Goal: Task Accomplishment & Management: Manage account settings

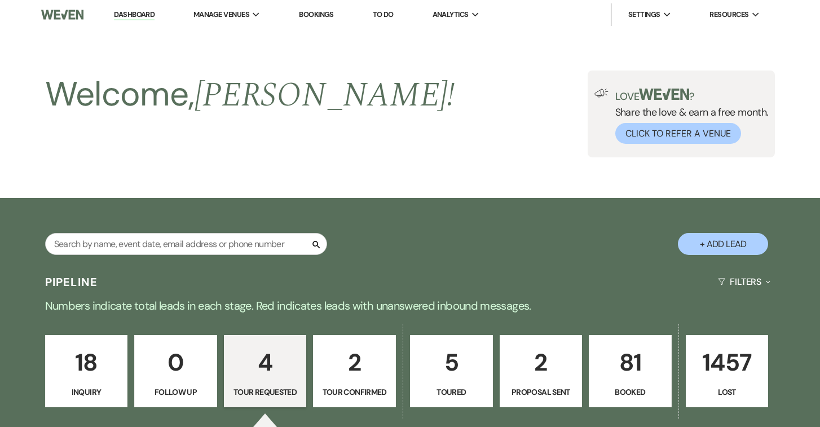
select select "2"
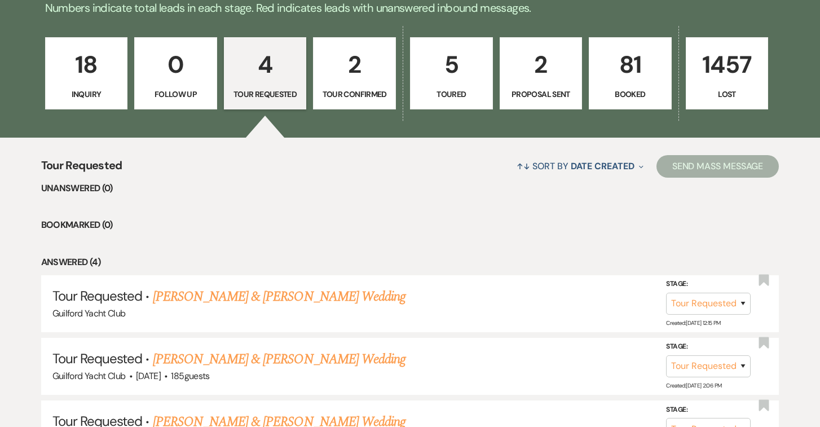
scroll to position [288, 0]
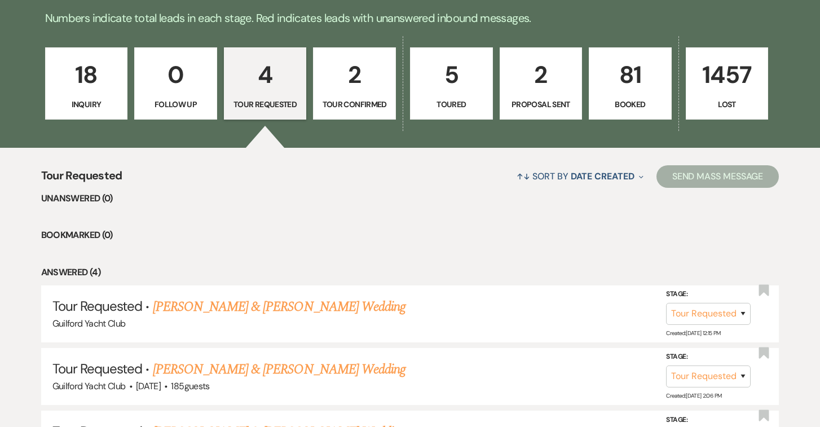
click at [553, 107] on p "Proposal Sent" at bounding box center [541, 104] width 68 height 12
select select "6"
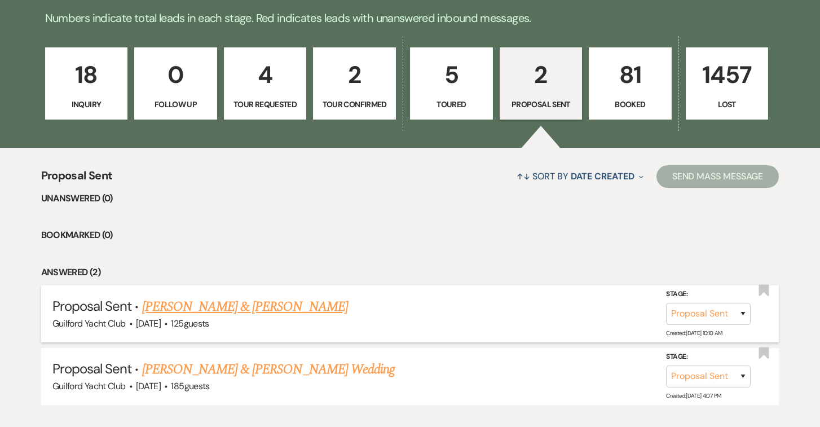
click at [243, 312] on link "[PERSON_NAME] & [PERSON_NAME]" at bounding box center [245, 307] width 206 height 20
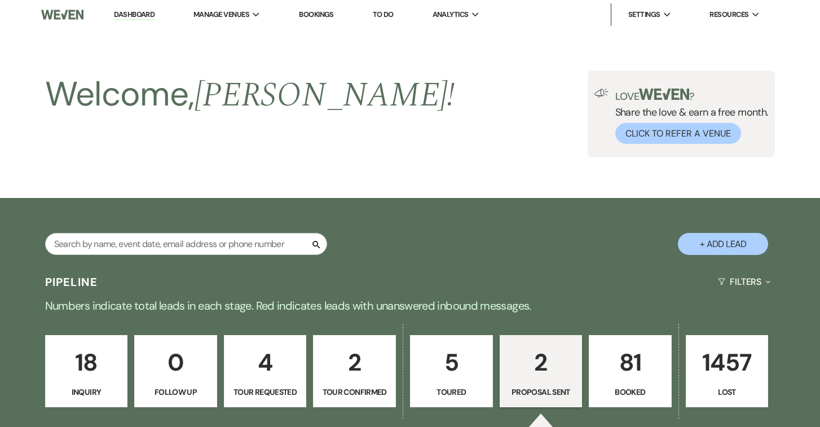
select select "6"
select select "5"
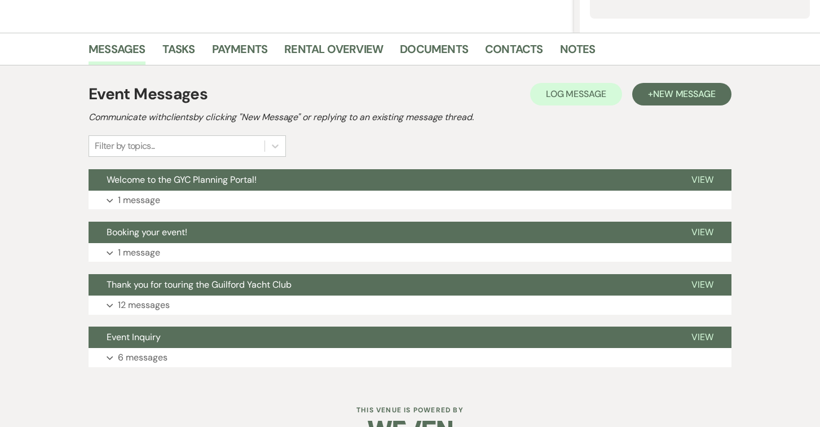
scroll to position [280, 0]
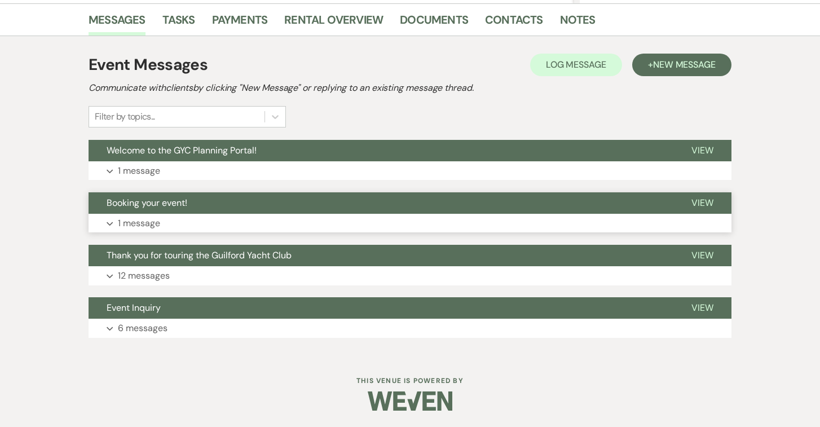
click at [701, 205] on span "View" at bounding box center [703, 203] width 22 height 12
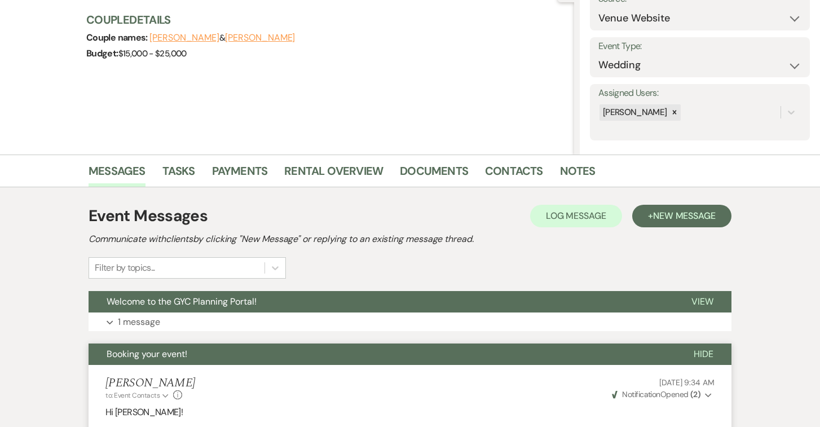
scroll to position [134, 0]
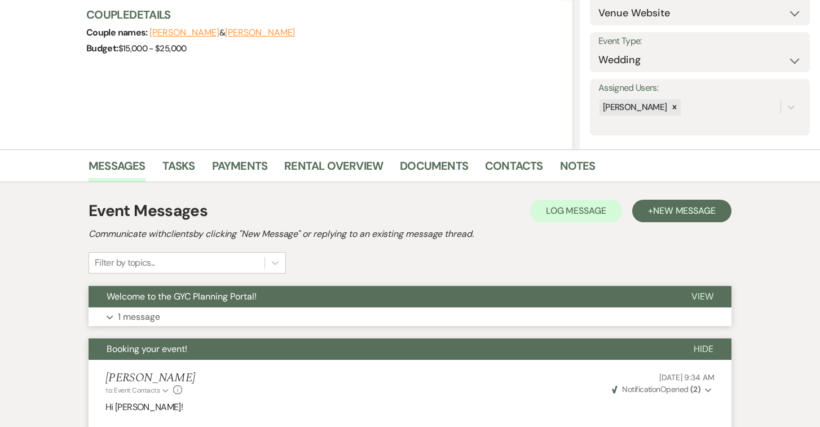
click at [707, 292] on span "View" at bounding box center [703, 296] width 22 height 12
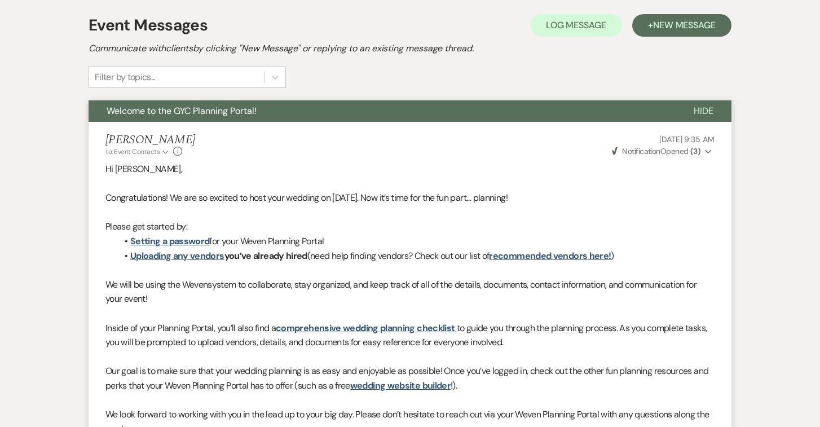
scroll to position [0, 0]
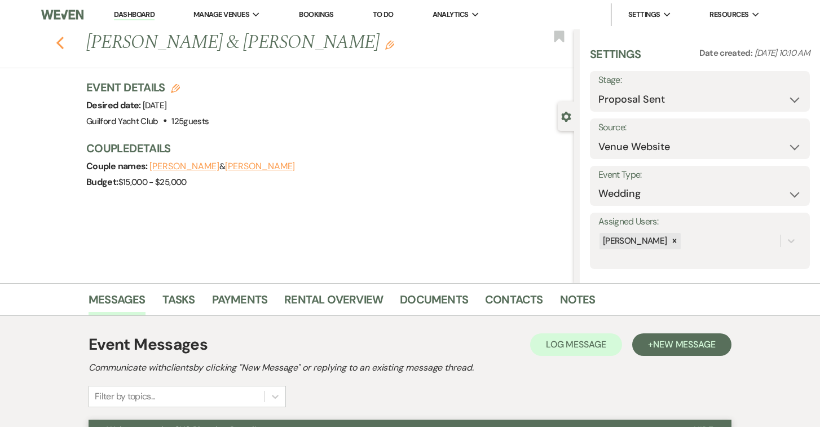
click at [62, 47] on use "button" at bounding box center [59, 43] width 7 height 12
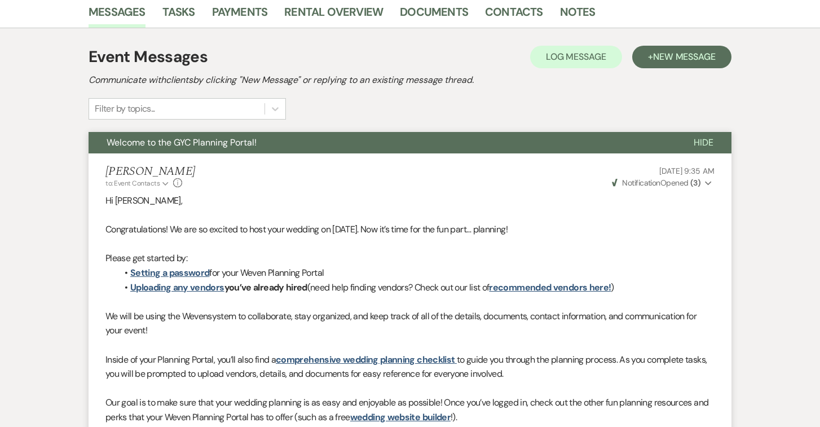
select select "6"
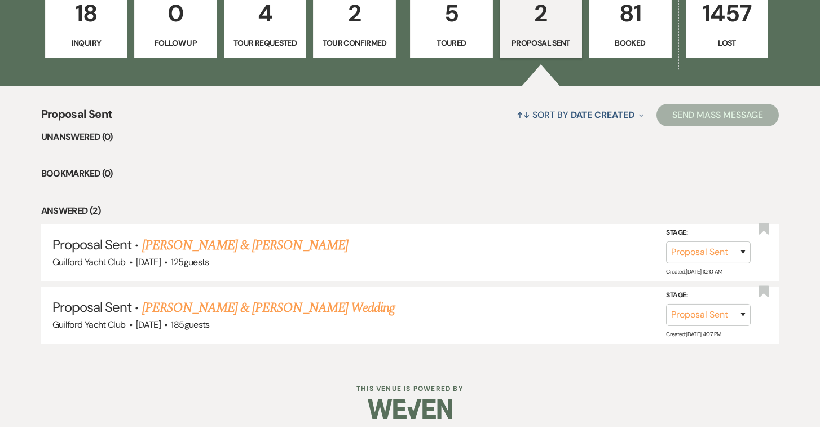
scroll to position [356, 0]
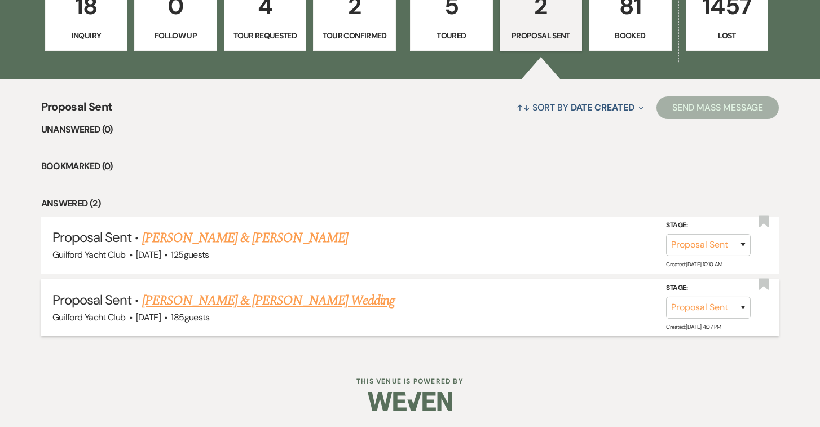
click at [167, 297] on link "[PERSON_NAME] & [PERSON_NAME] Wedding" at bounding box center [268, 300] width 253 height 20
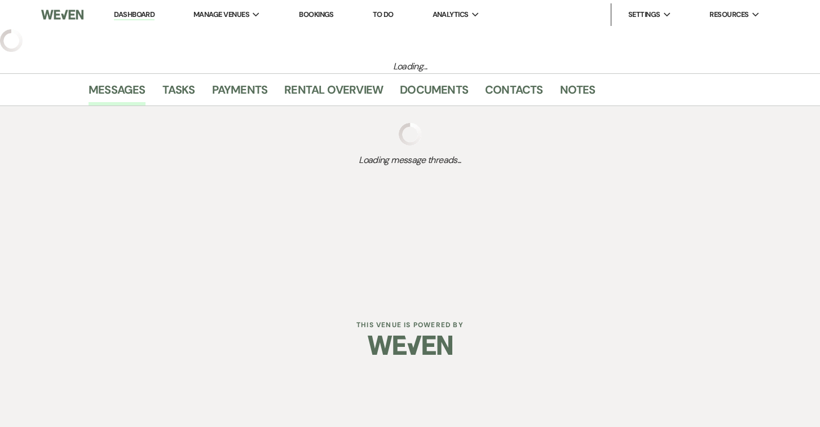
select select "6"
select select "5"
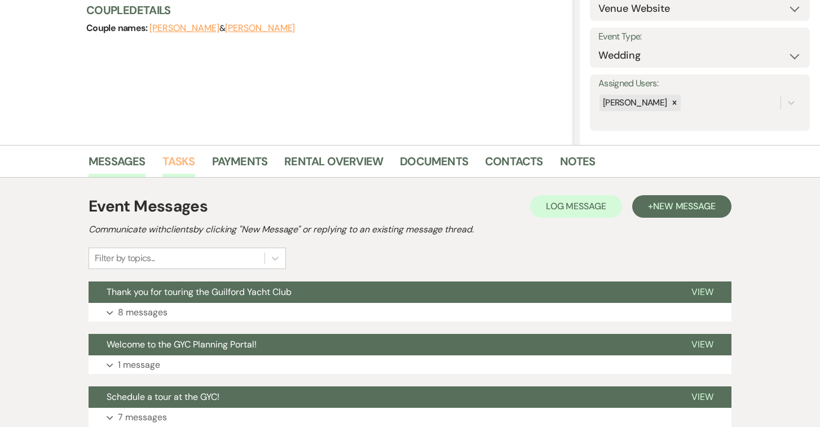
scroll to position [137, 0]
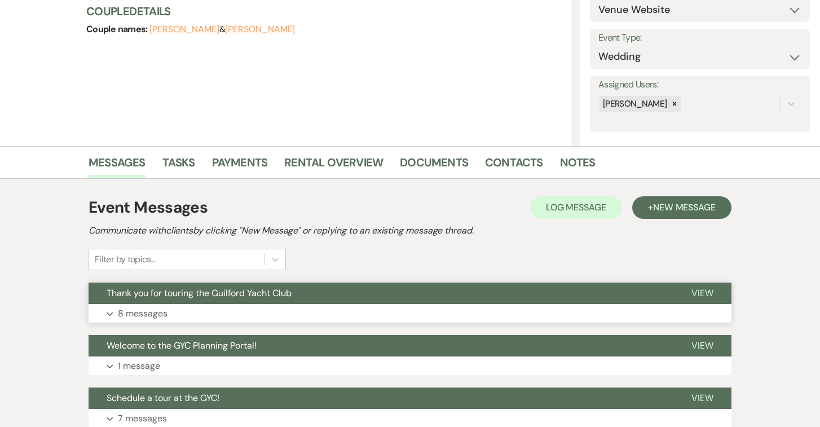
click at [706, 295] on span "View" at bounding box center [703, 293] width 22 height 12
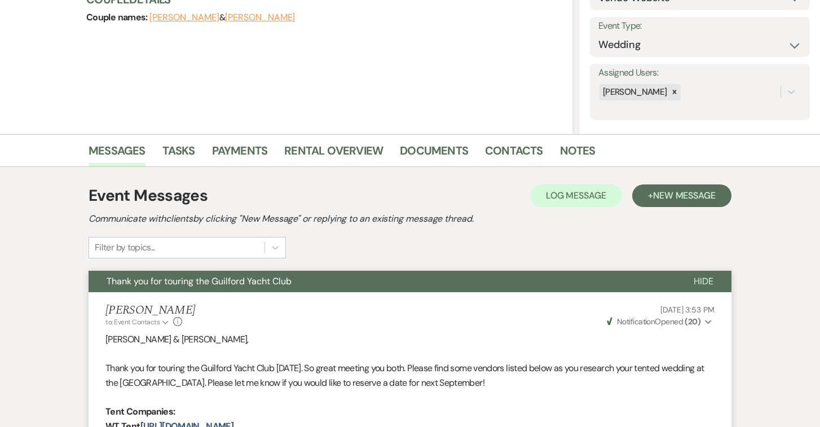
scroll to position [0, 0]
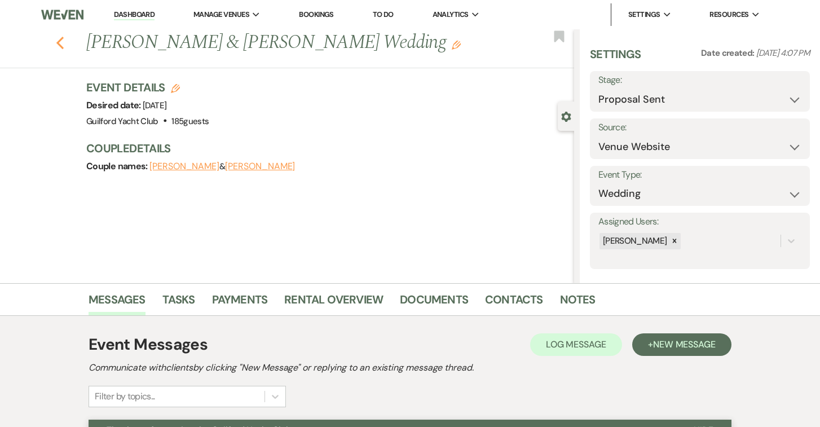
click at [59, 46] on use "button" at bounding box center [59, 43] width 7 height 12
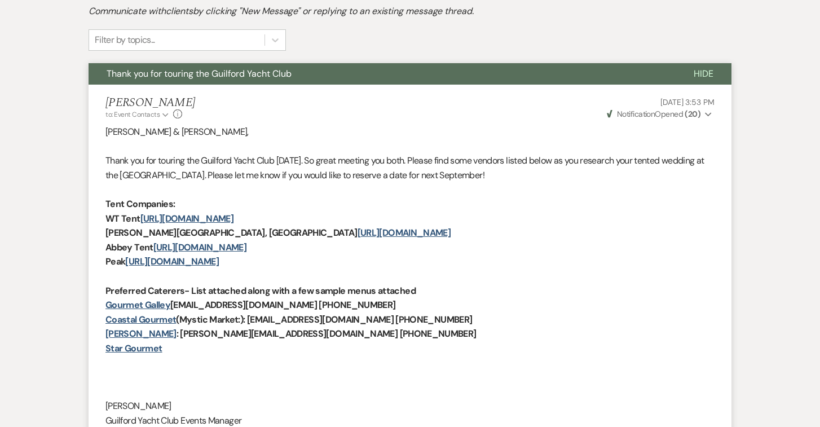
select select "6"
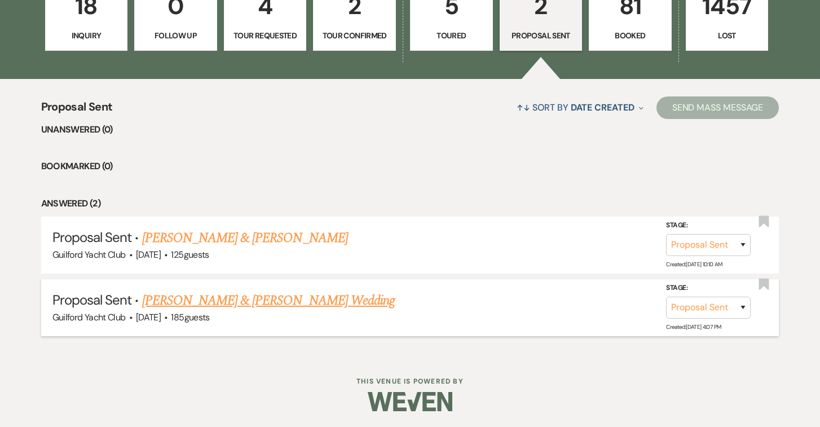
click at [214, 294] on link "[PERSON_NAME] & [PERSON_NAME] Wedding" at bounding box center [268, 300] width 253 height 20
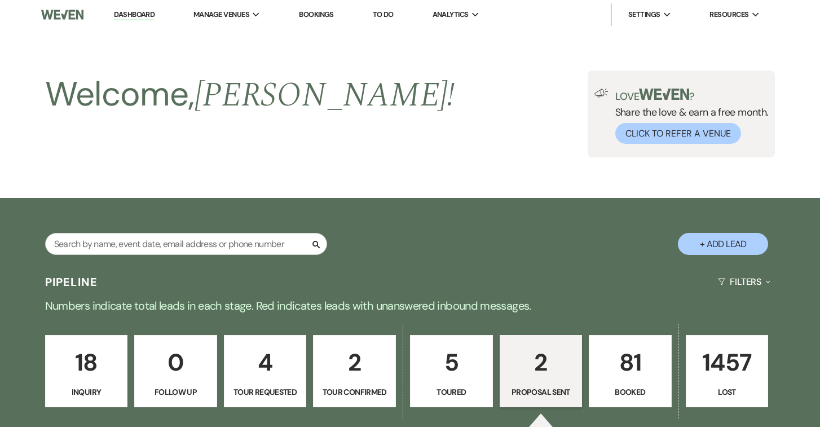
select select "6"
select select "5"
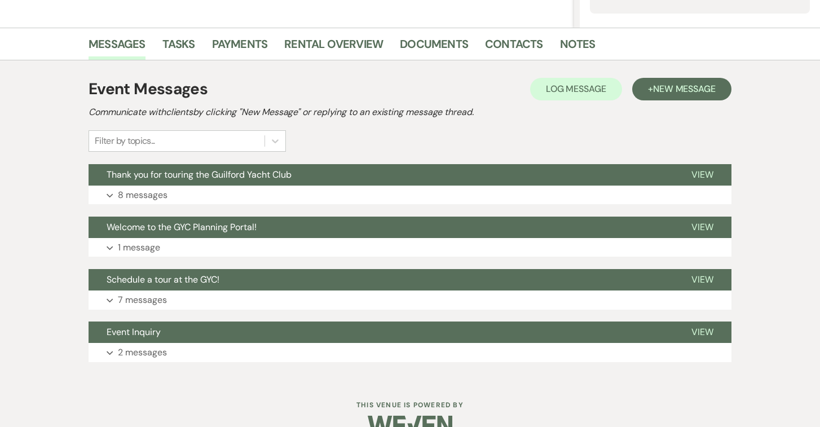
scroll to position [280, 0]
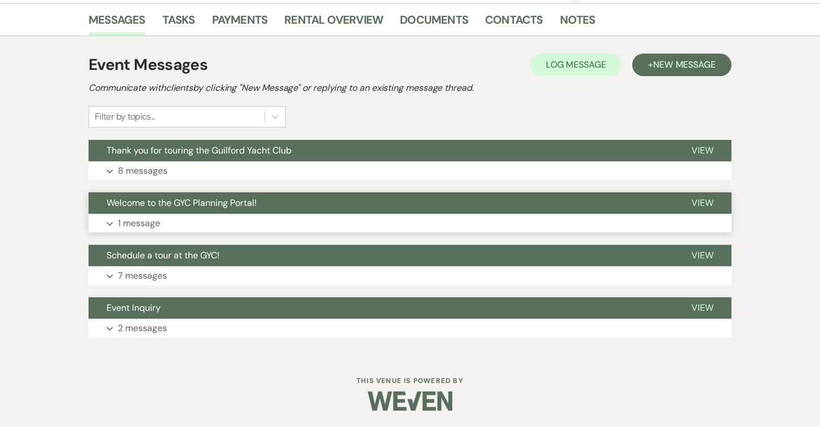
click at [698, 203] on span "View" at bounding box center [703, 203] width 22 height 12
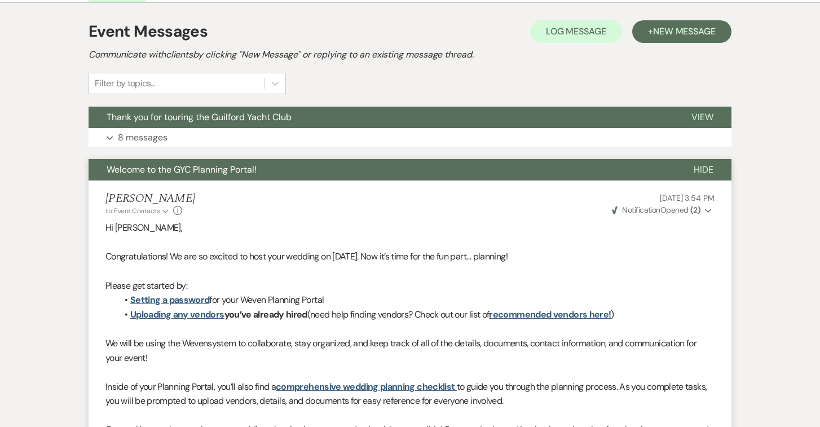
scroll to position [0, 0]
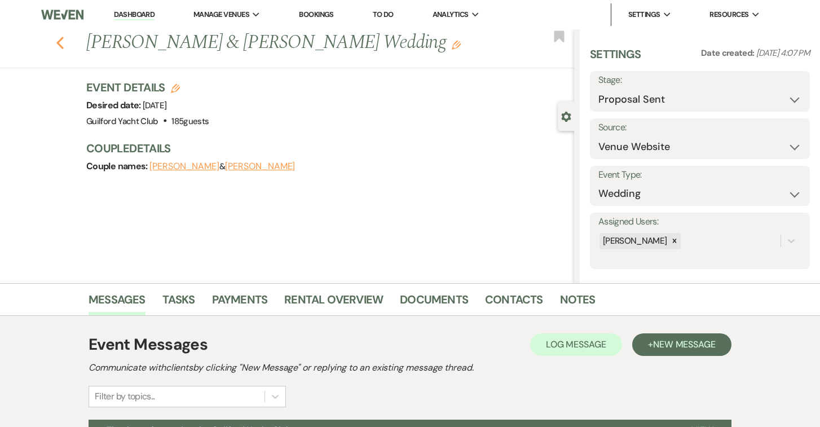
click at [59, 45] on use "button" at bounding box center [59, 43] width 7 height 12
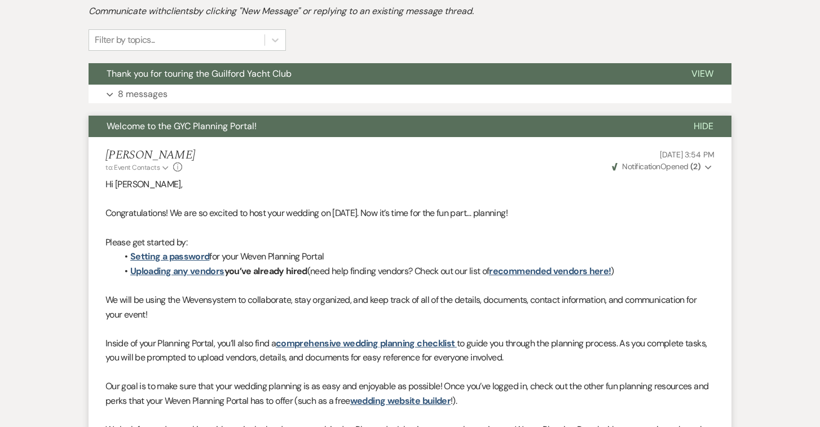
select select "6"
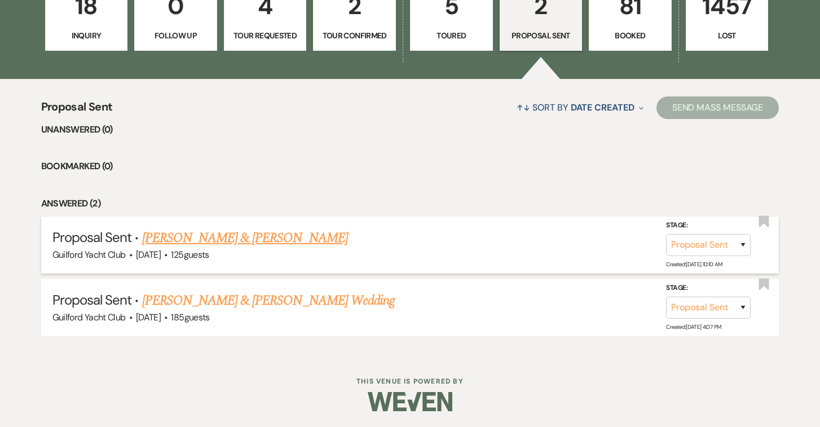
click at [202, 241] on link "[PERSON_NAME] & [PERSON_NAME]" at bounding box center [245, 238] width 206 height 20
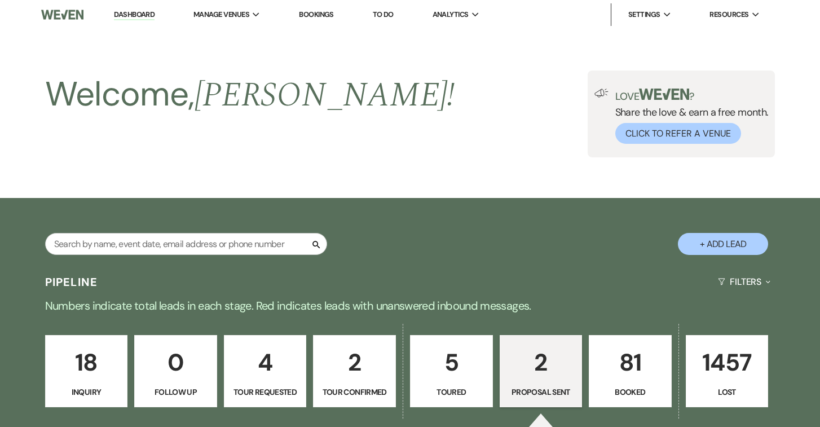
select select "6"
select select "5"
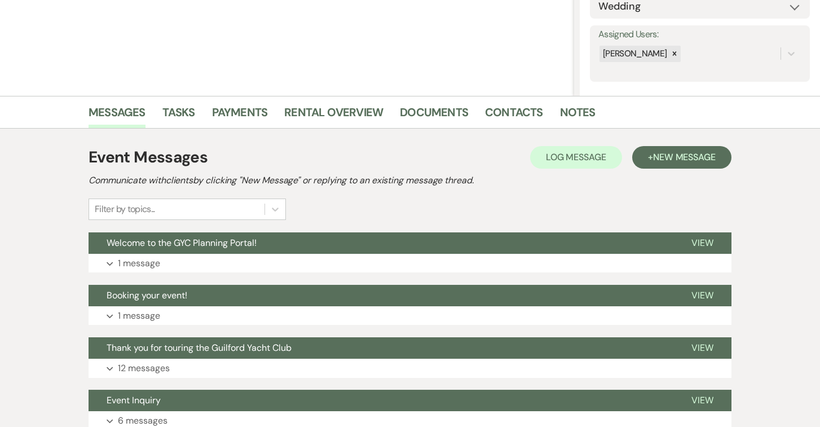
scroll to position [259, 0]
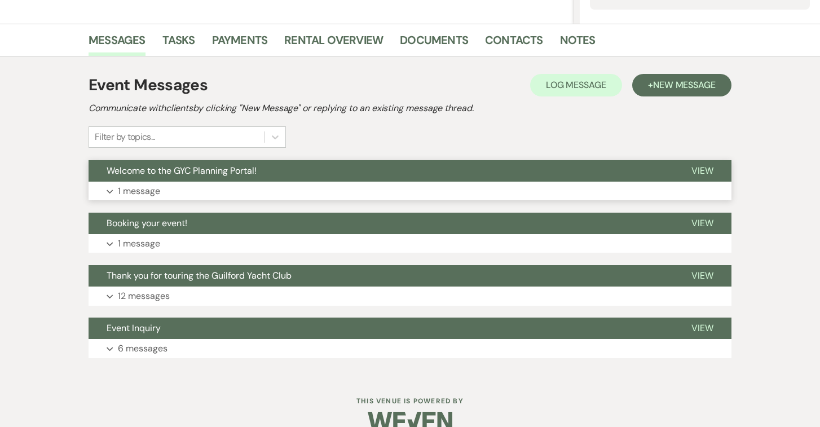
click at [696, 170] on span "View" at bounding box center [703, 171] width 22 height 12
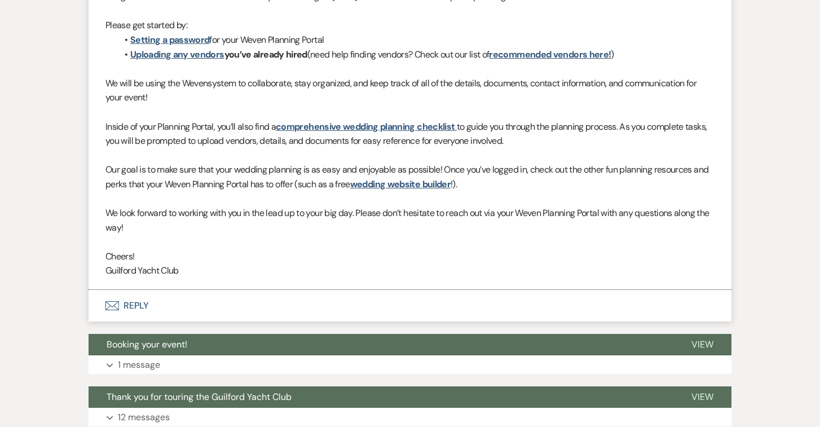
scroll to position [0, 0]
